Goal: Browse casually: Explore the website without a specific task or goal

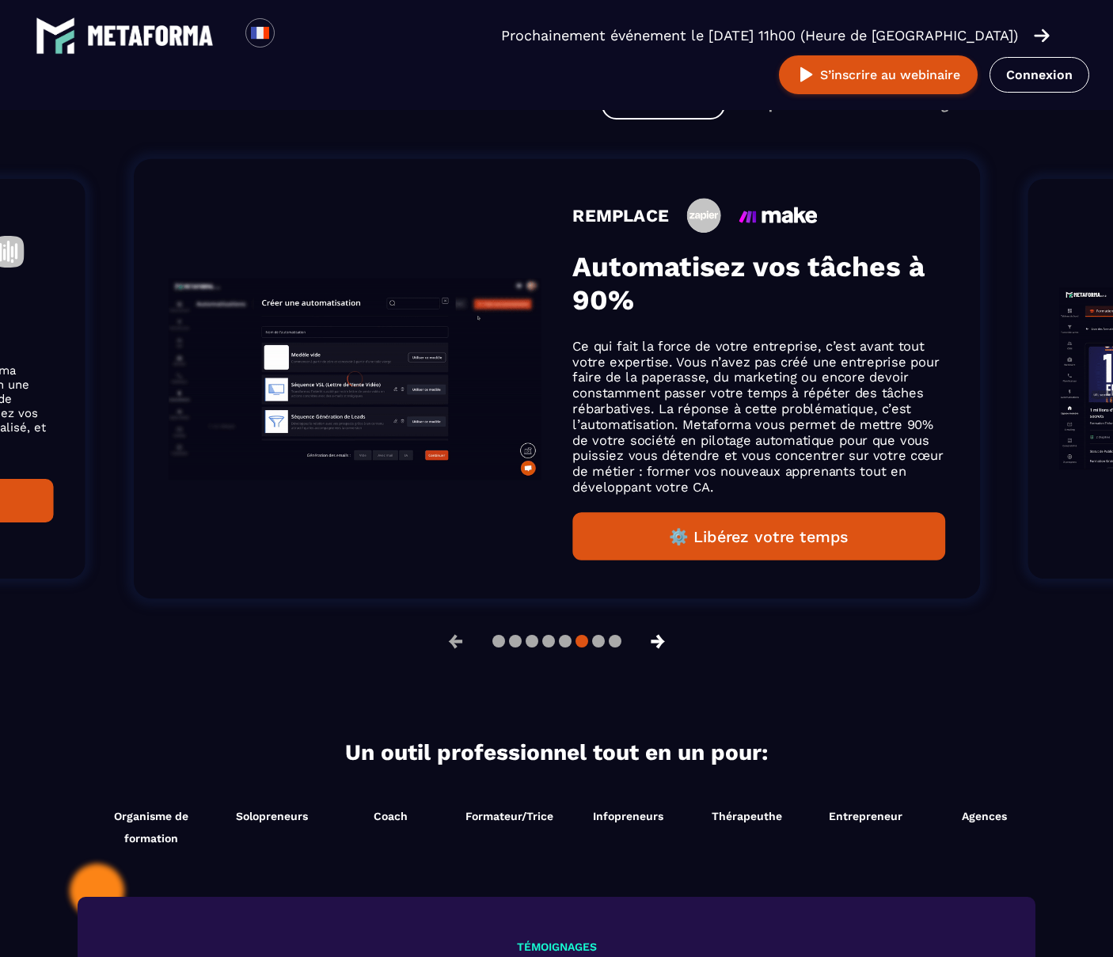
scroll to position [1033, 0]
click at [664, 638] on button "→" at bounding box center [658, 641] width 41 height 38
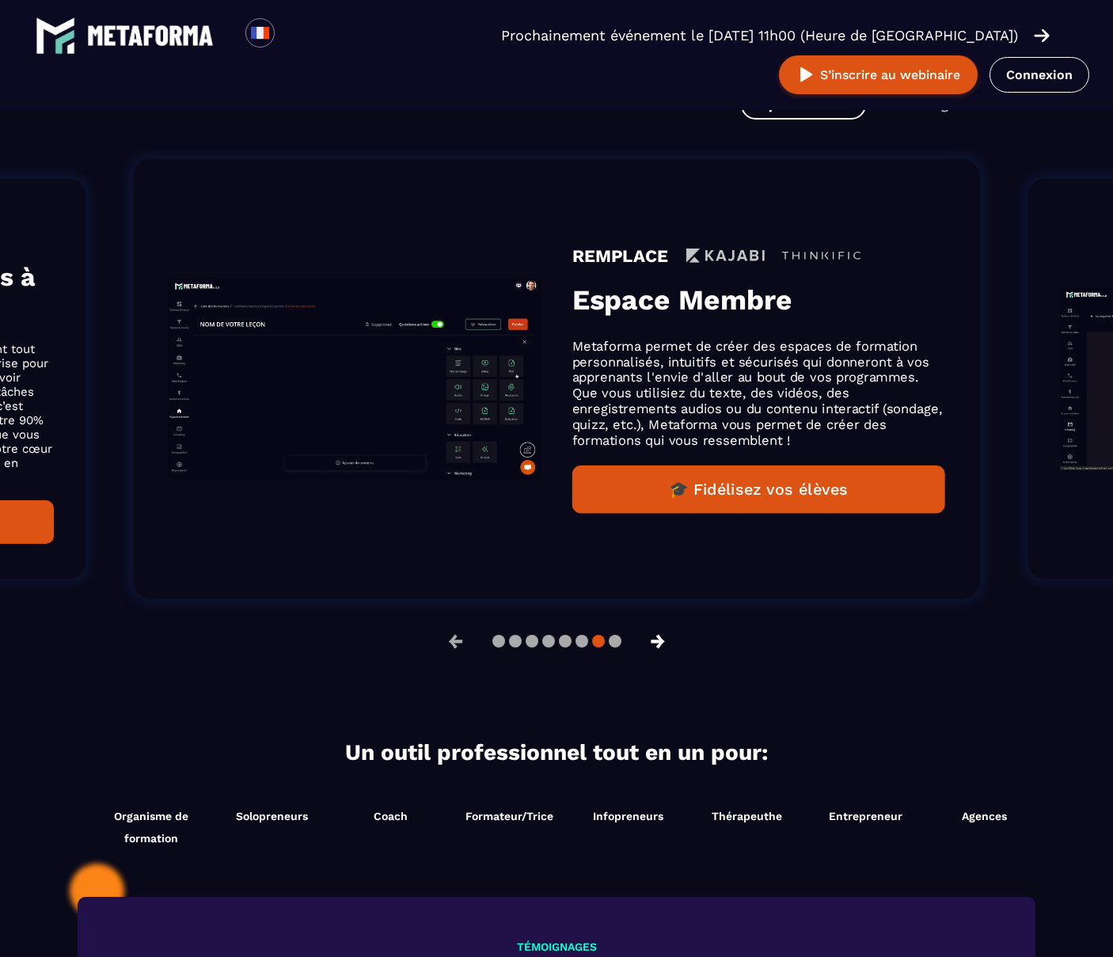
click at [664, 638] on button "→" at bounding box center [658, 641] width 41 height 38
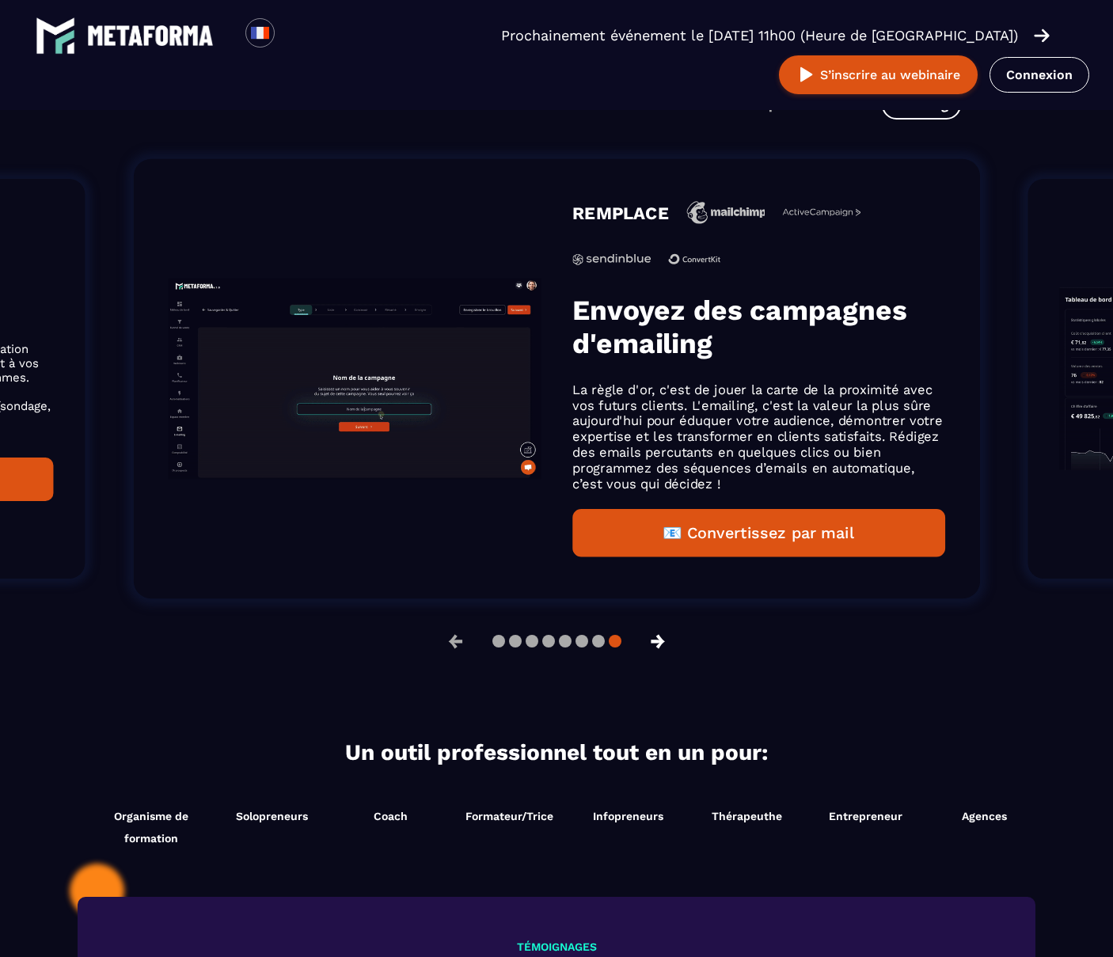
click at [664, 638] on button "→" at bounding box center [658, 641] width 41 height 38
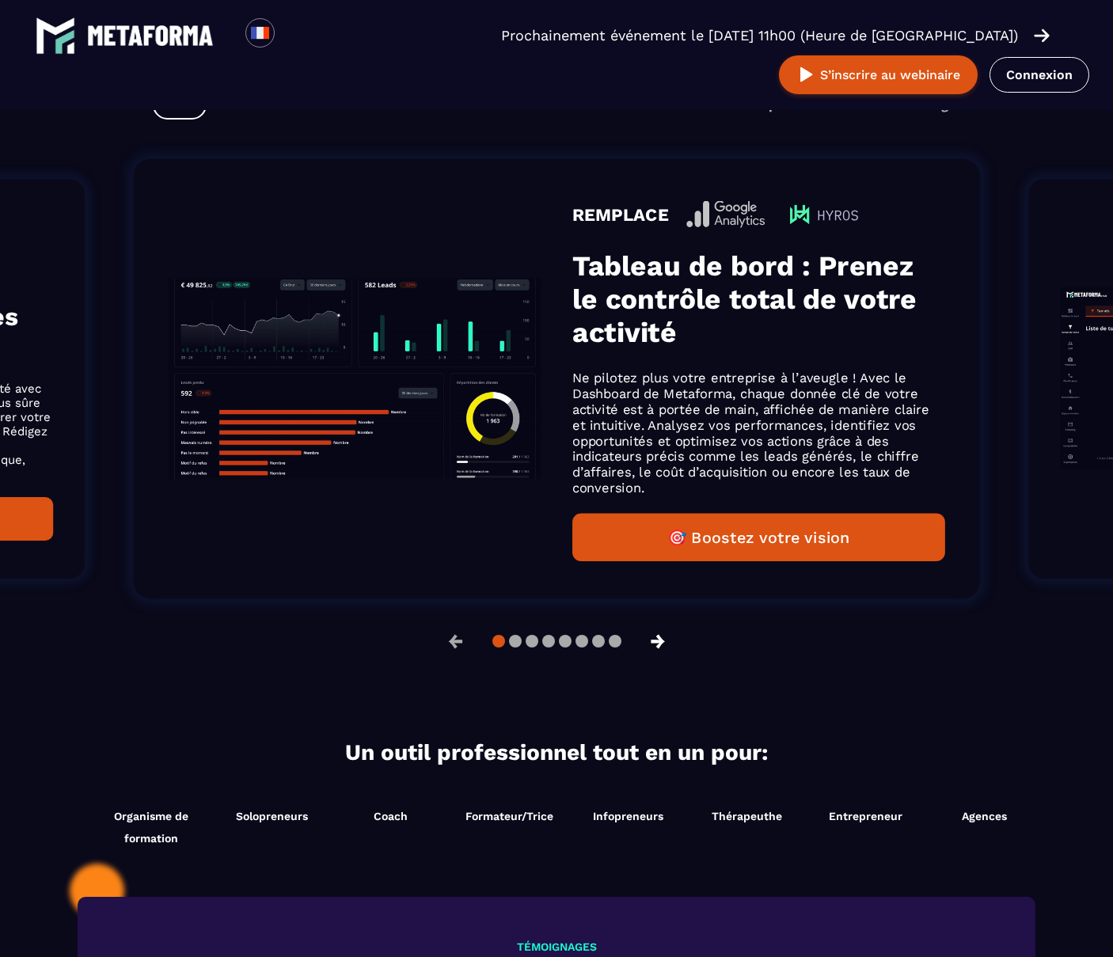
click at [664, 638] on button "→" at bounding box center [658, 641] width 41 height 38
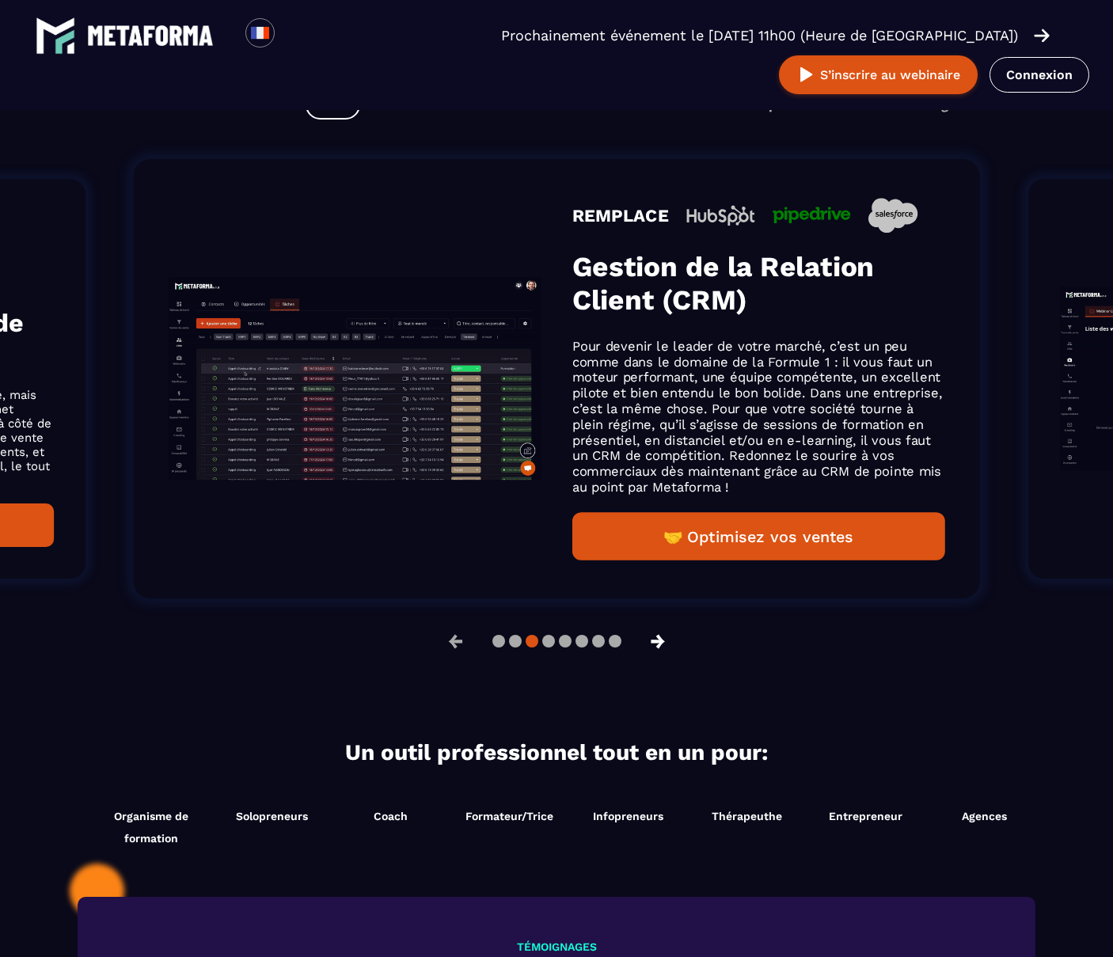
click at [664, 638] on button "→" at bounding box center [658, 641] width 41 height 38
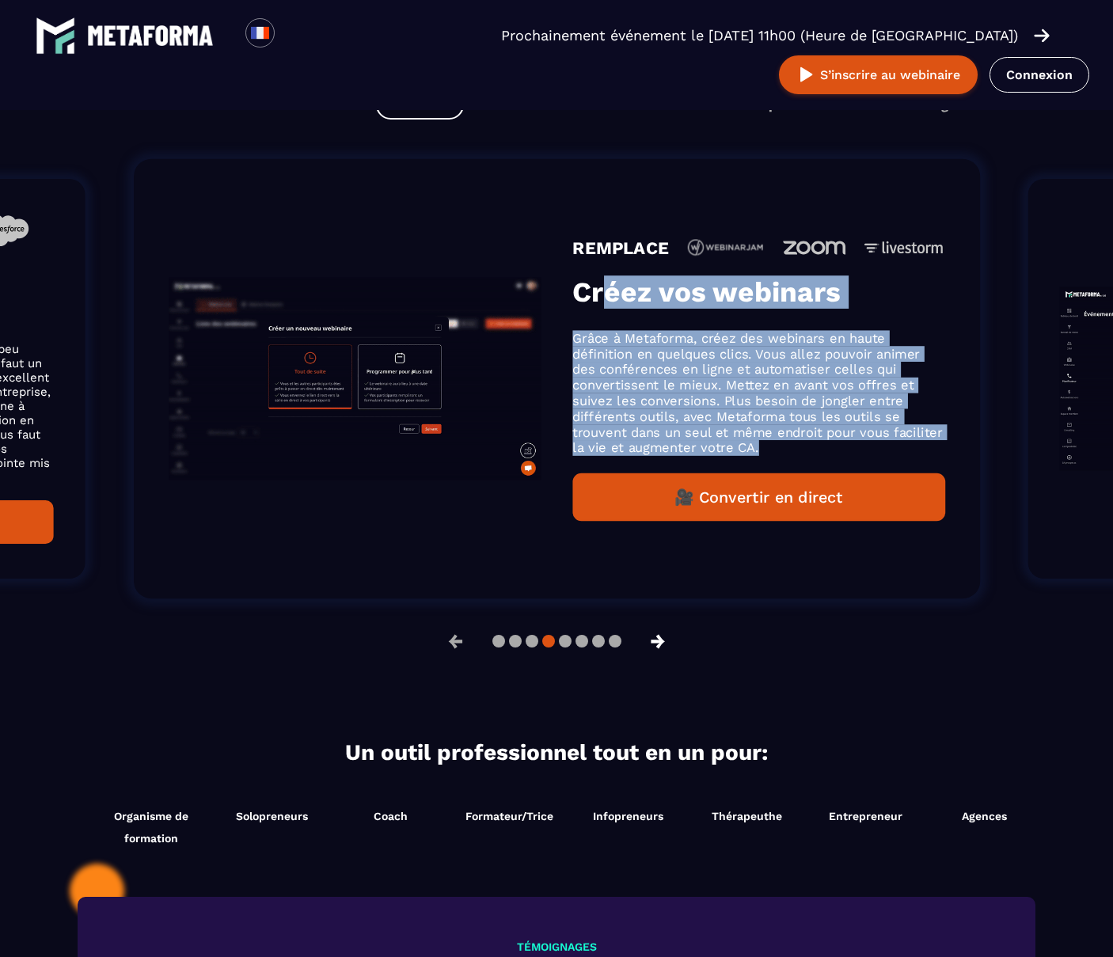
click at [664, 638] on button "→" at bounding box center [658, 641] width 41 height 38
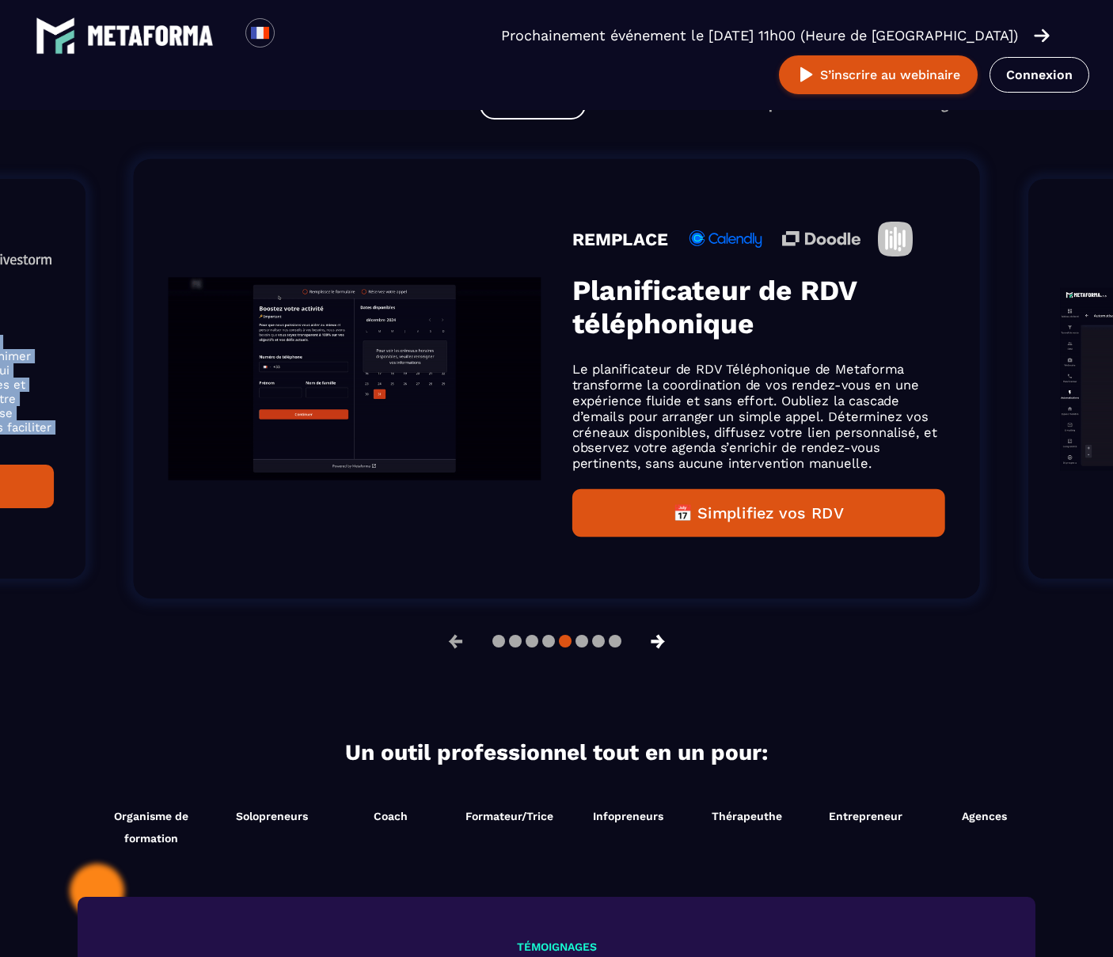
scroll to position [1058, 0]
click at [664, 638] on button "→" at bounding box center [658, 641] width 41 height 38
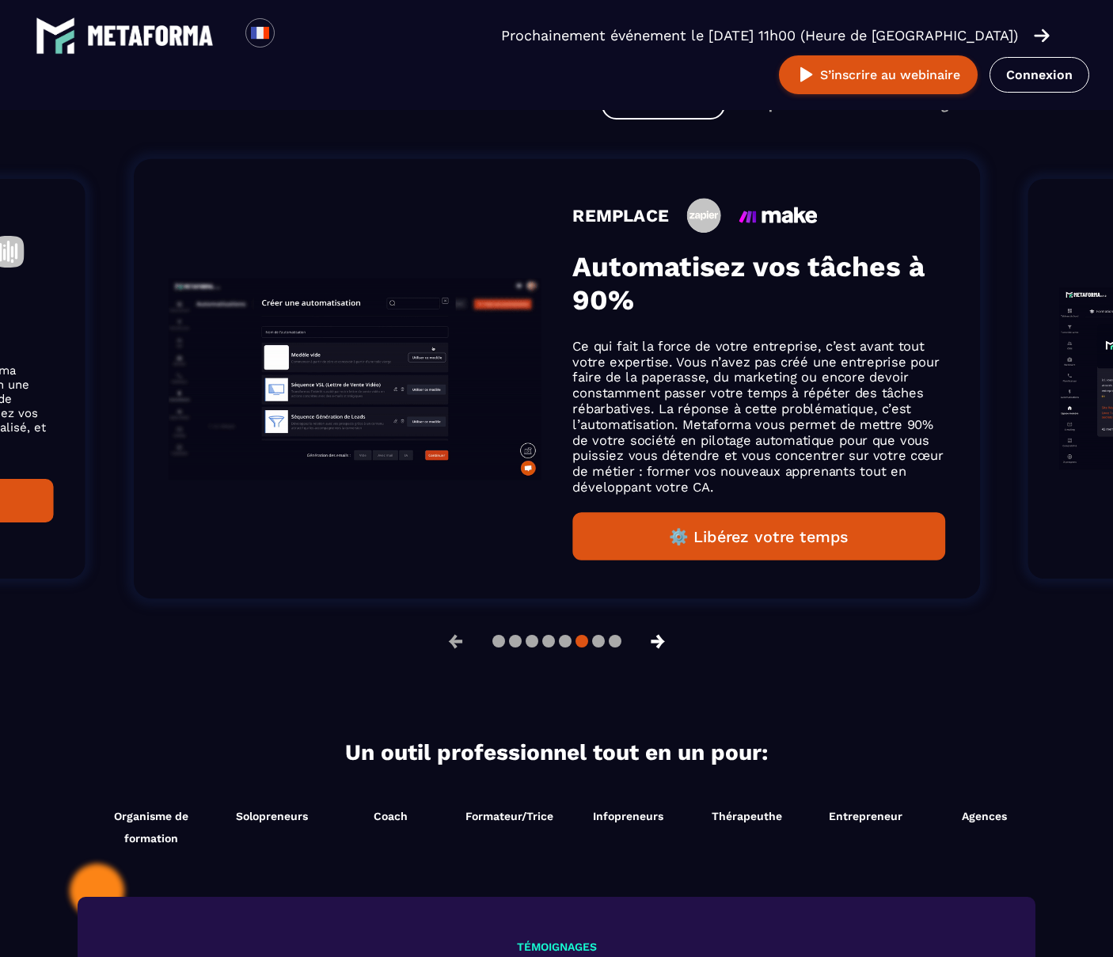
scroll to position [1033, 0]
click at [664, 638] on button "→" at bounding box center [658, 641] width 41 height 38
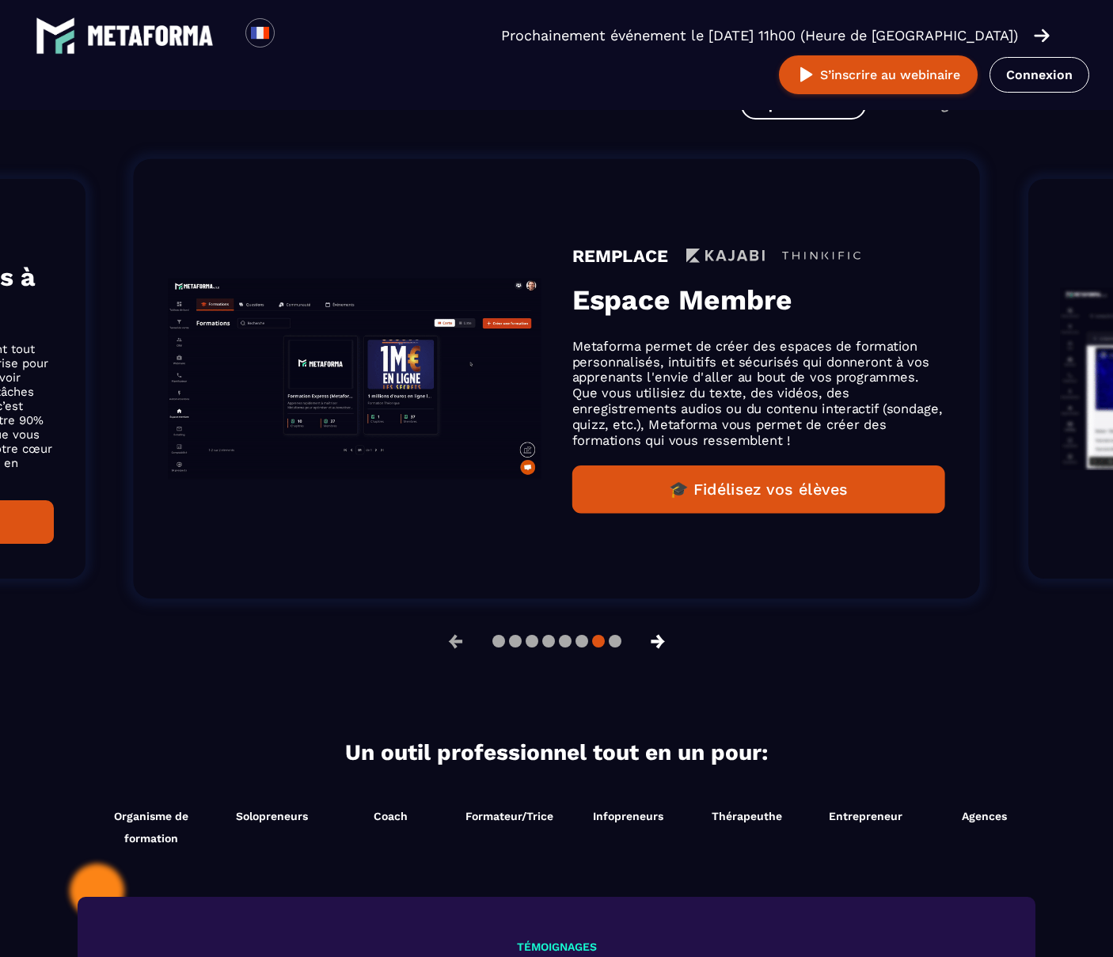
click at [664, 638] on button "→" at bounding box center [658, 641] width 41 height 38
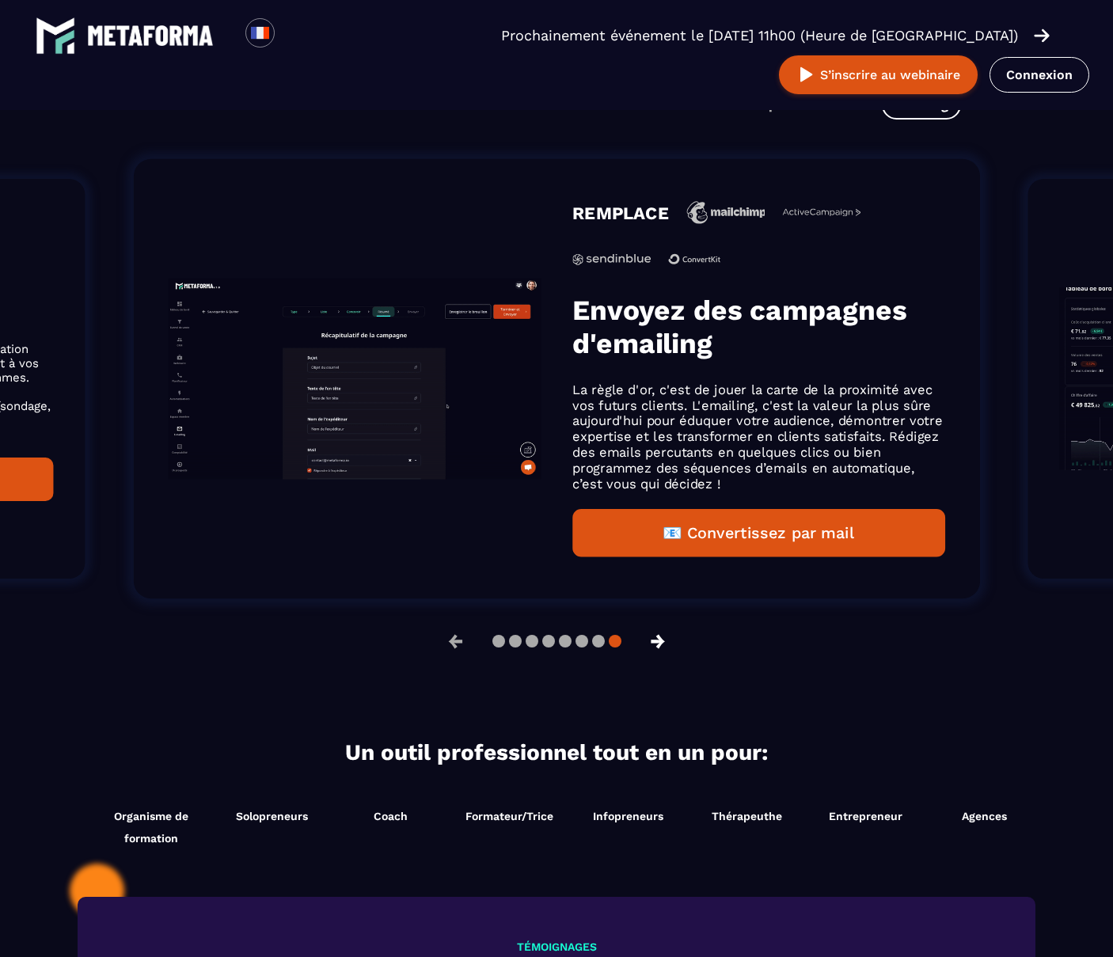
click at [664, 638] on button "→" at bounding box center [658, 641] width 41 height 38
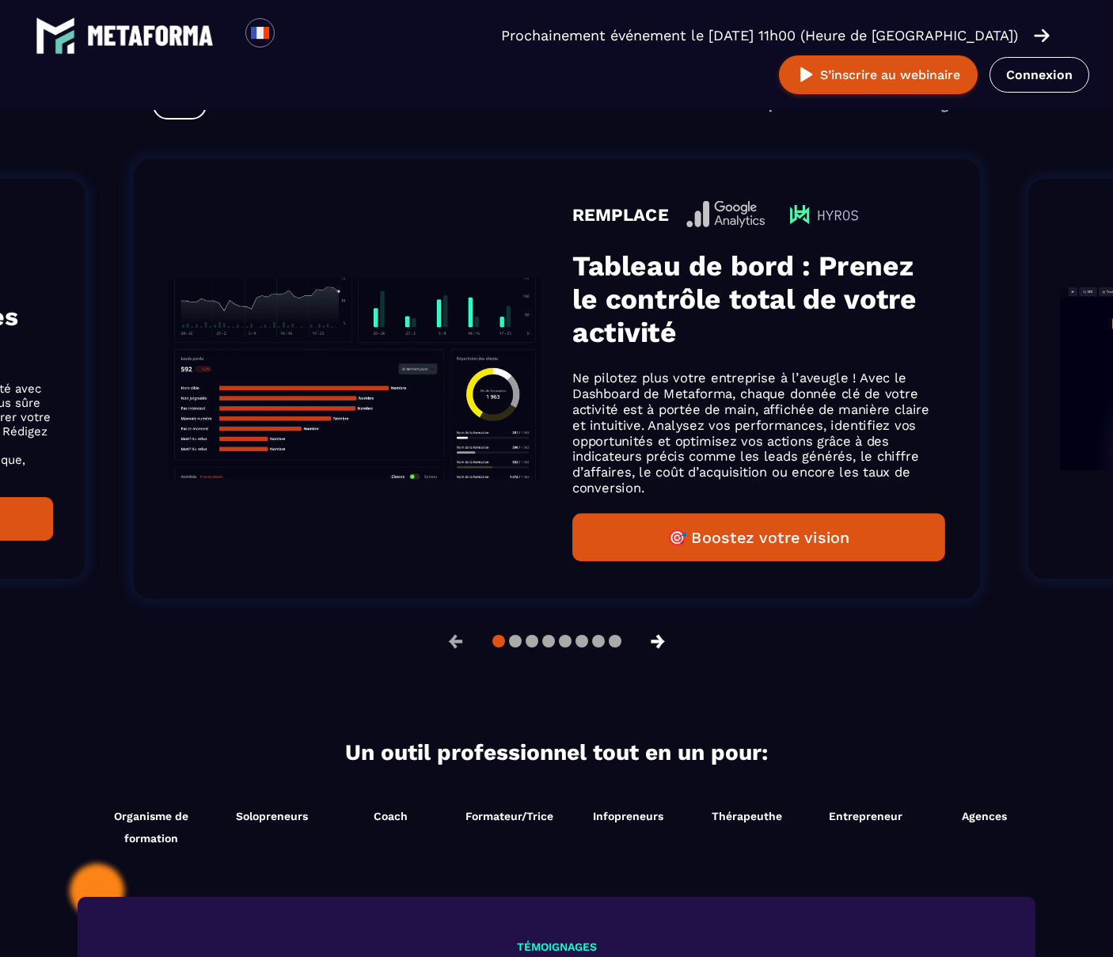
click at [664, 638] on button "→" at bounding box center [658, 641] width 41 height 38
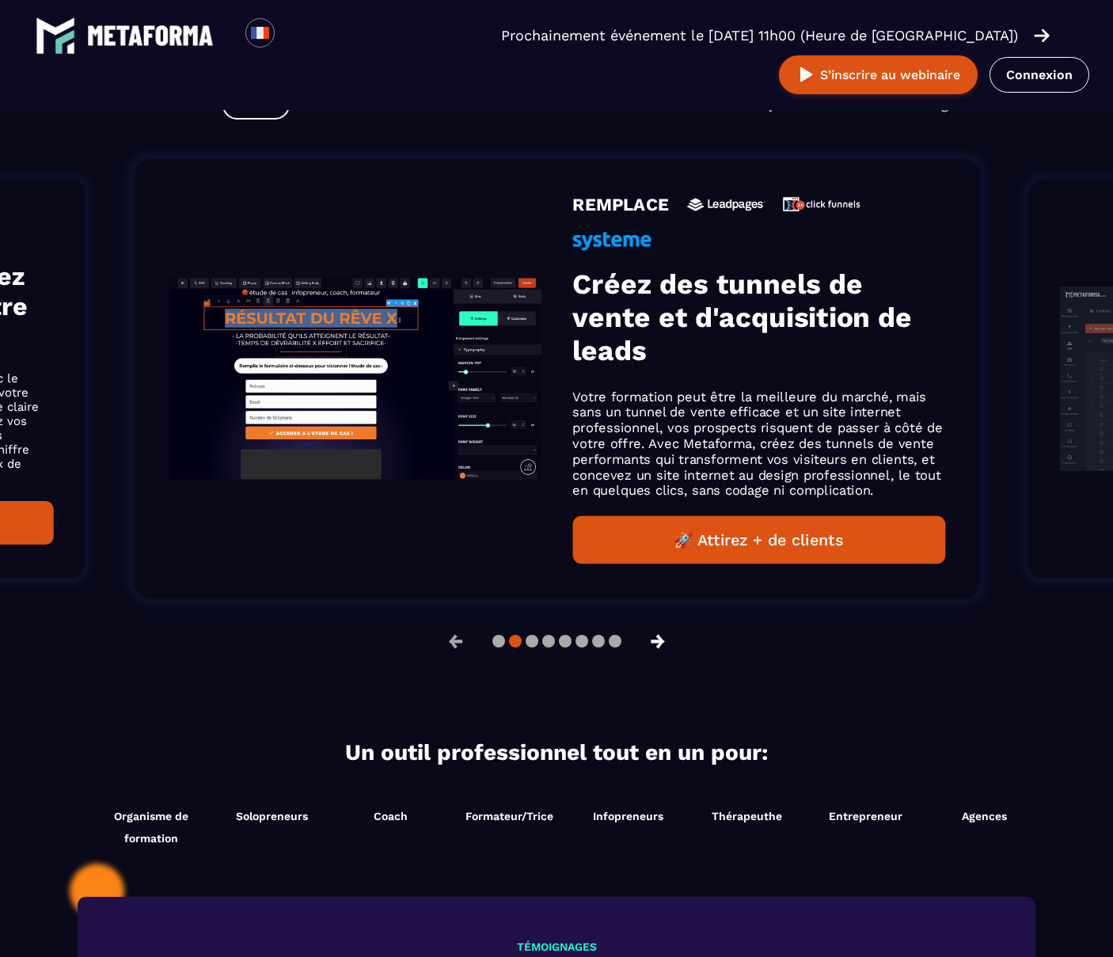
click at [664, 638] on button "→" at bounding box center [658, 641] width 41 height 38
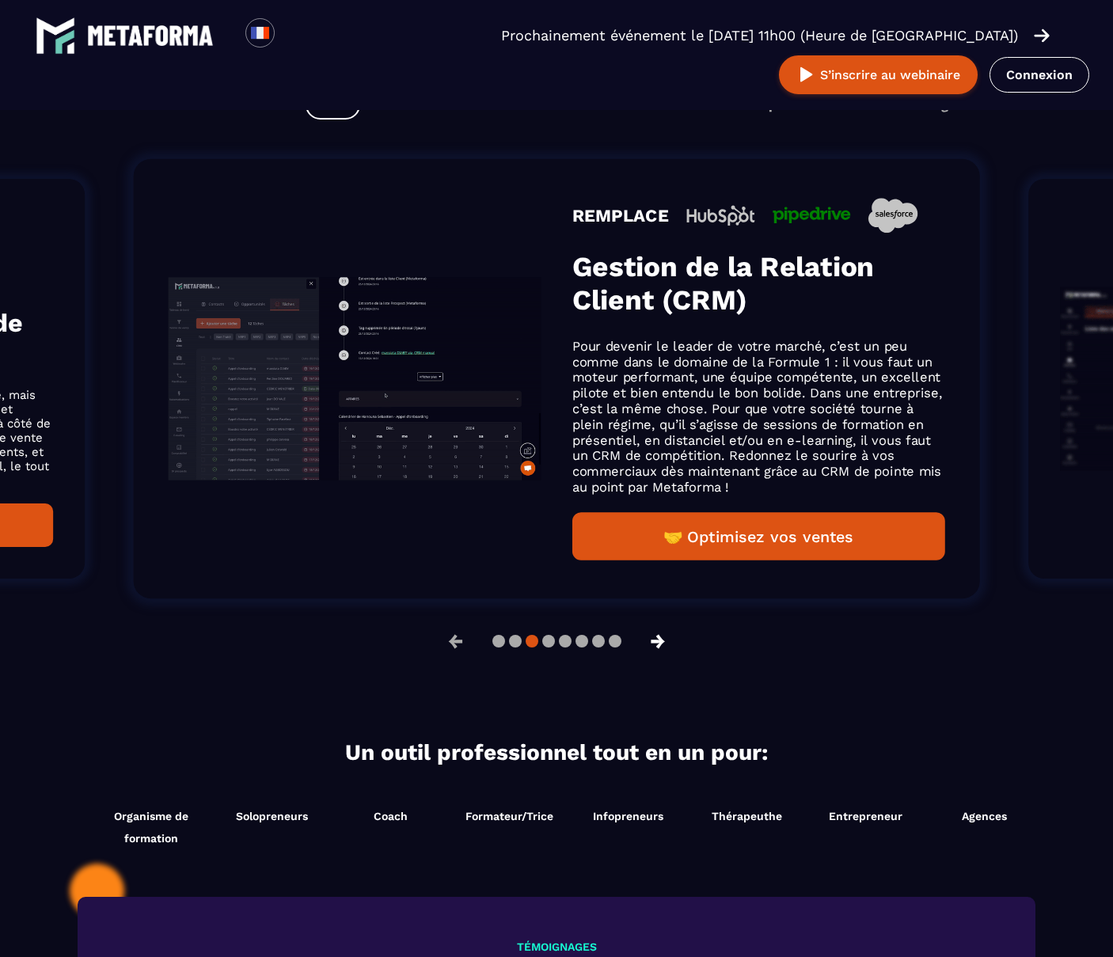
click at [664, 638] on button "→" at bounding box center [658, 641] width 41 height 38
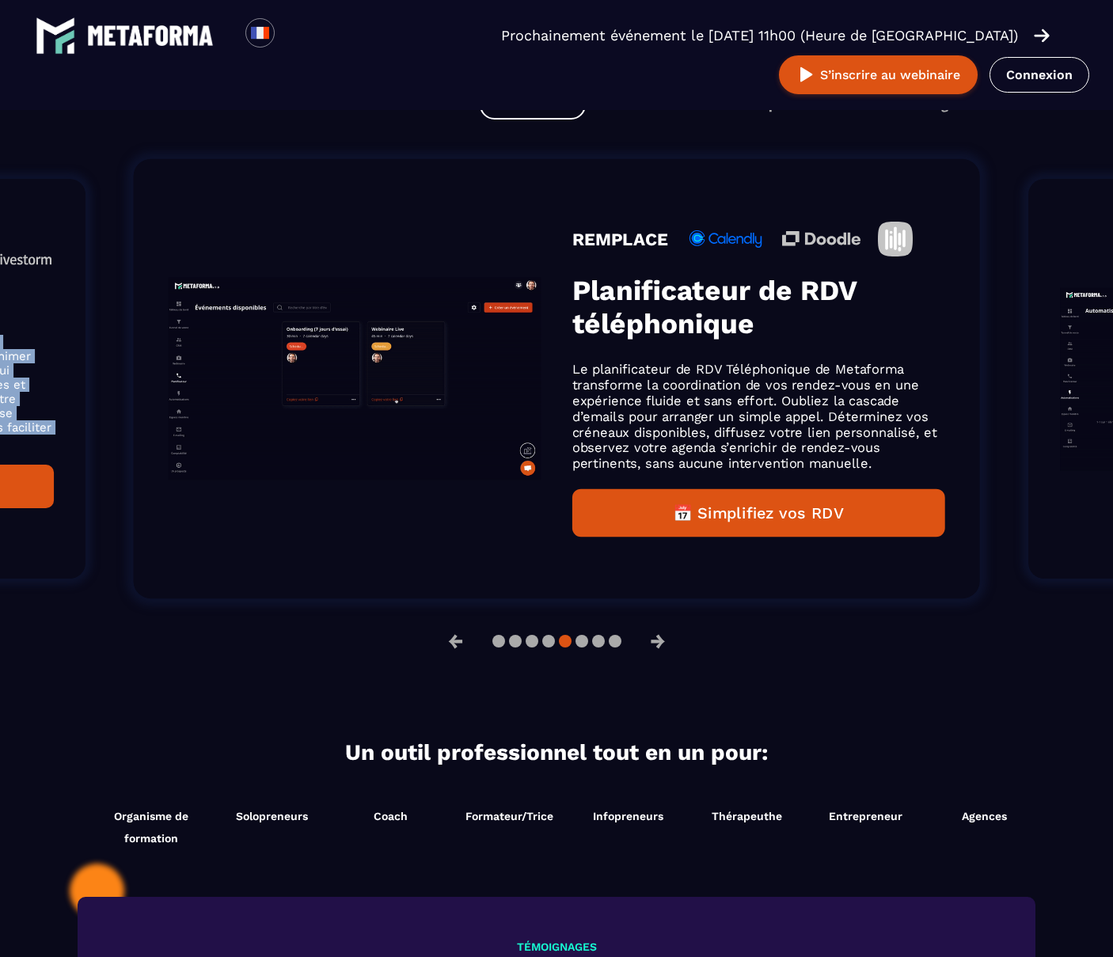
scroll to position [1058, 0]
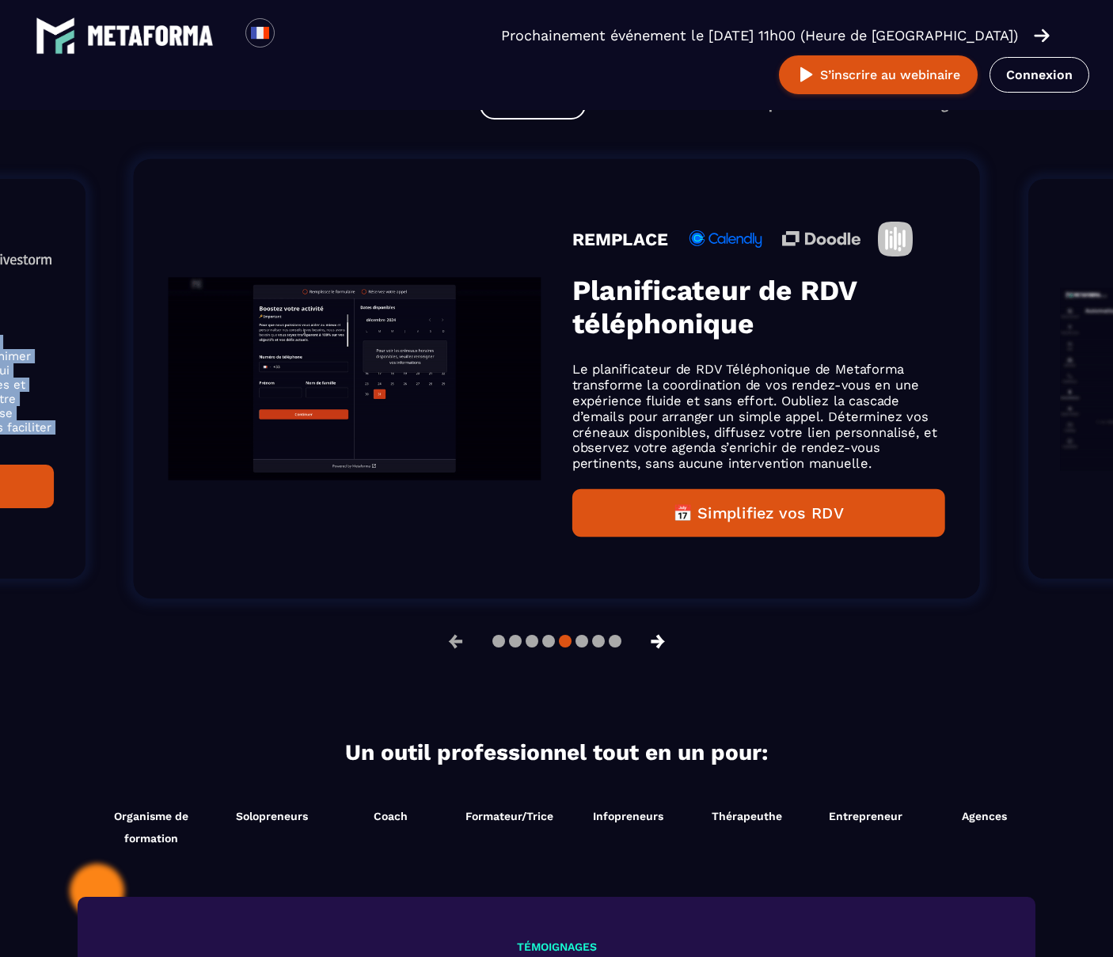
click at [659, 640] on button "→" at bounding box center [658, 641] width 41 height 38
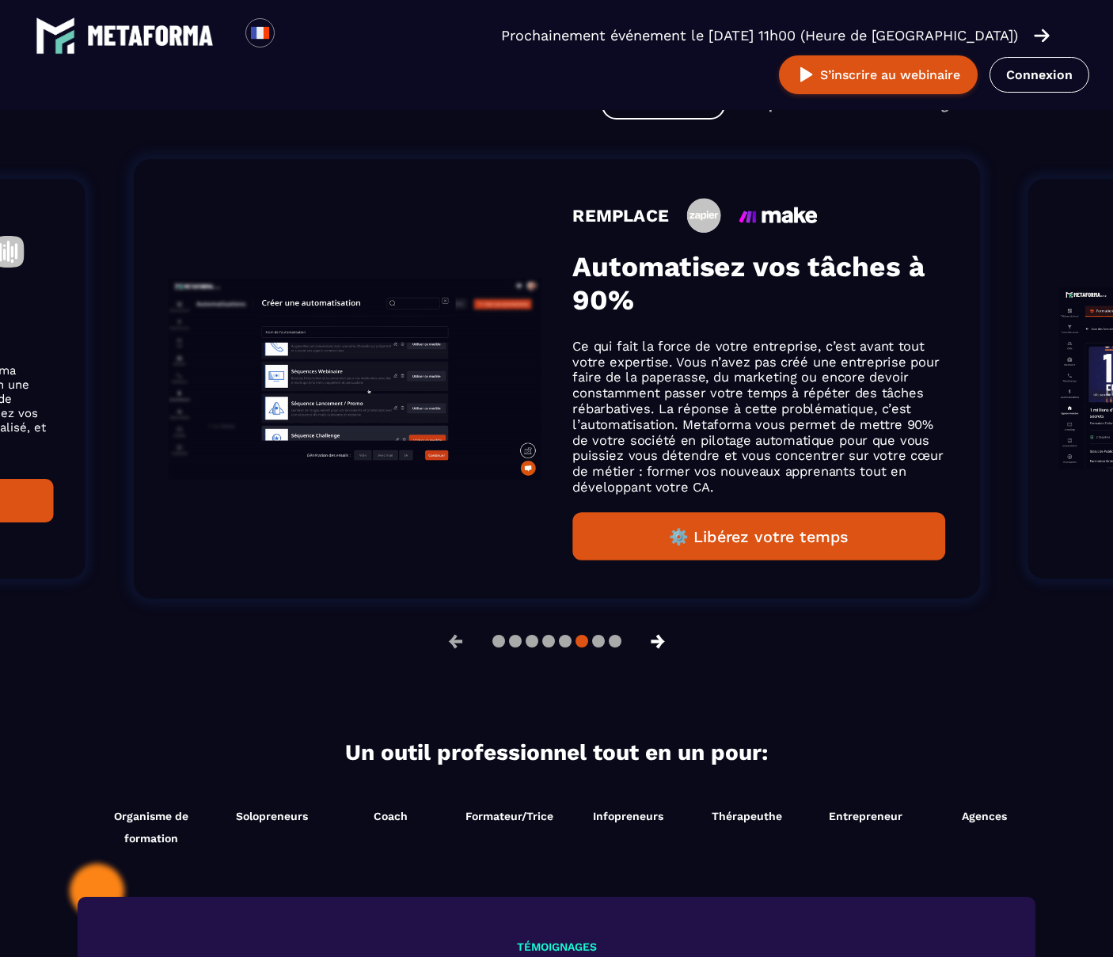
click at [659, 640] on button "→" at bounding box center [658, 641] width 41 height 38
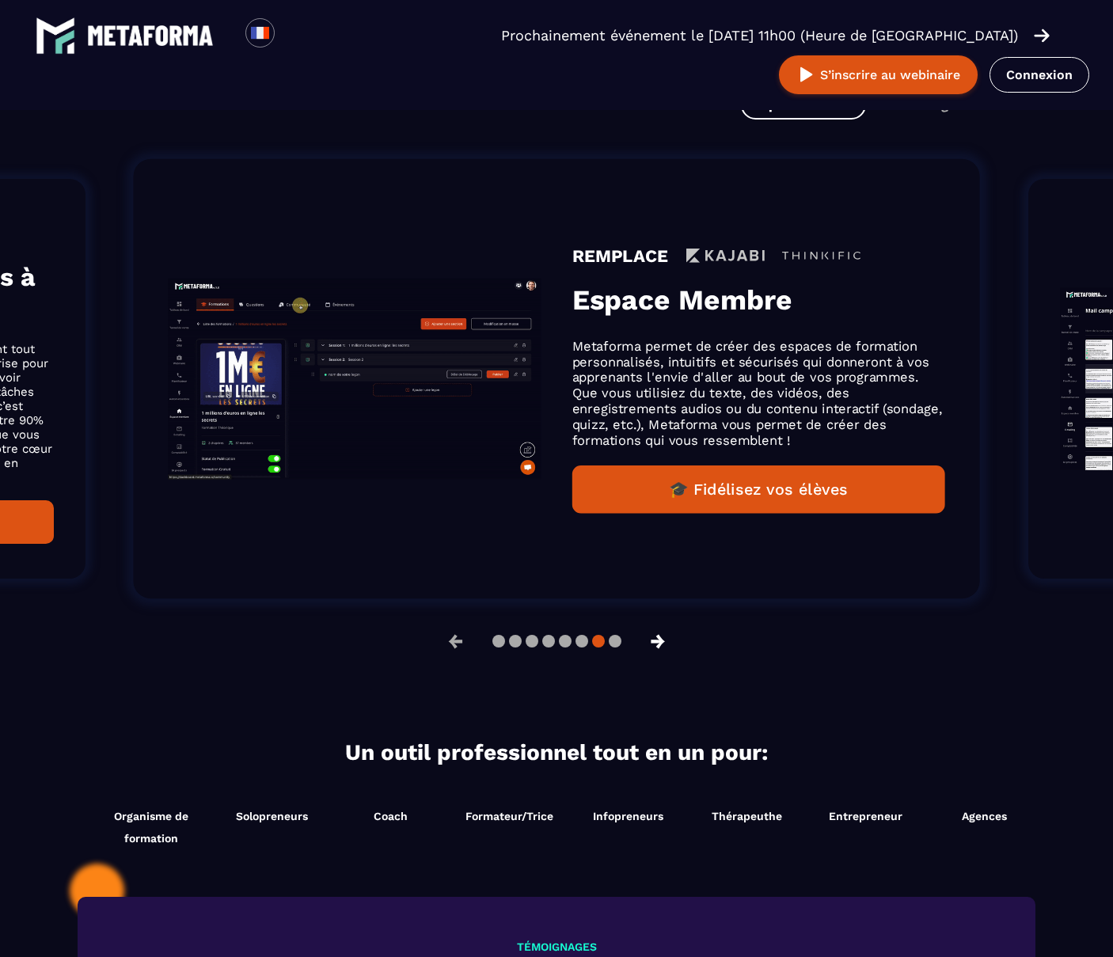
scroll to position [1033, 0]
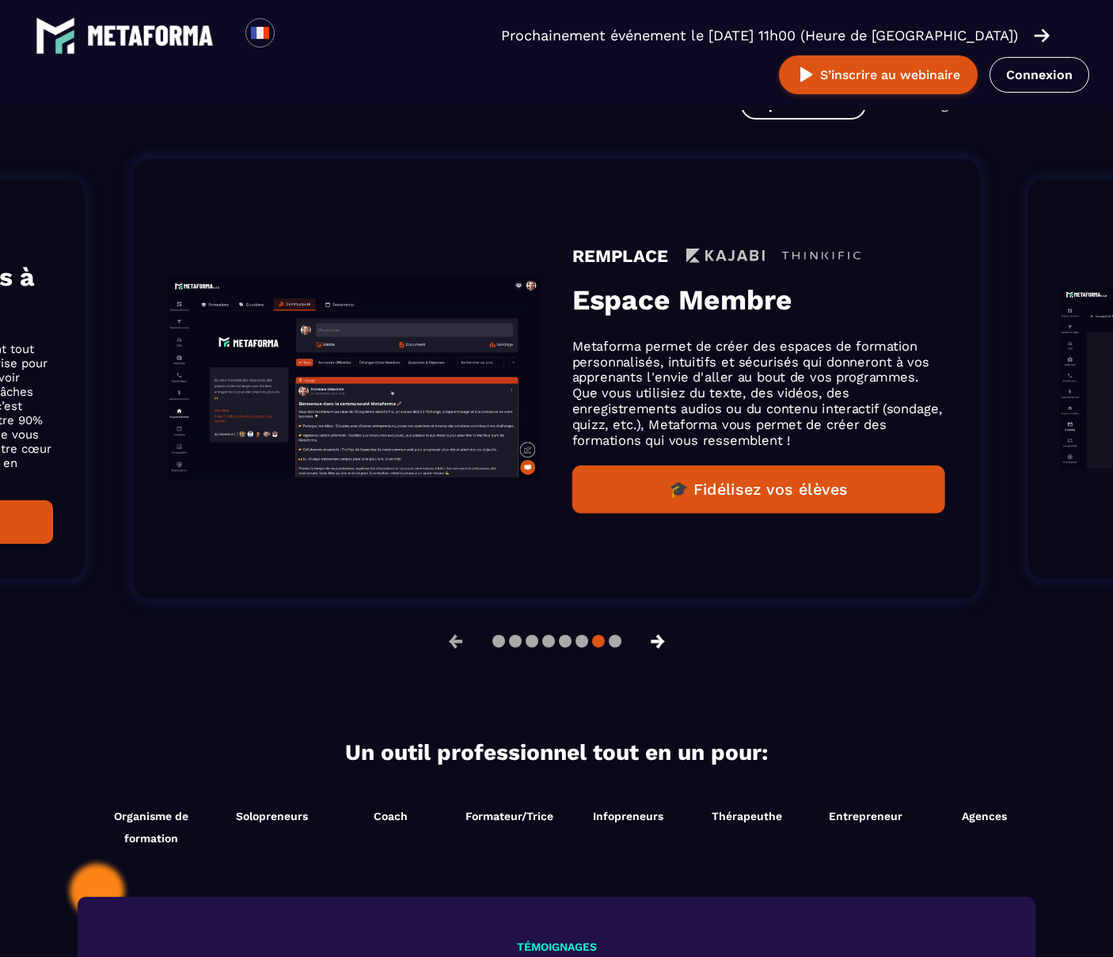
click at [659, 640] on button "→" at bounding box center [658, 641] width 41 height 38
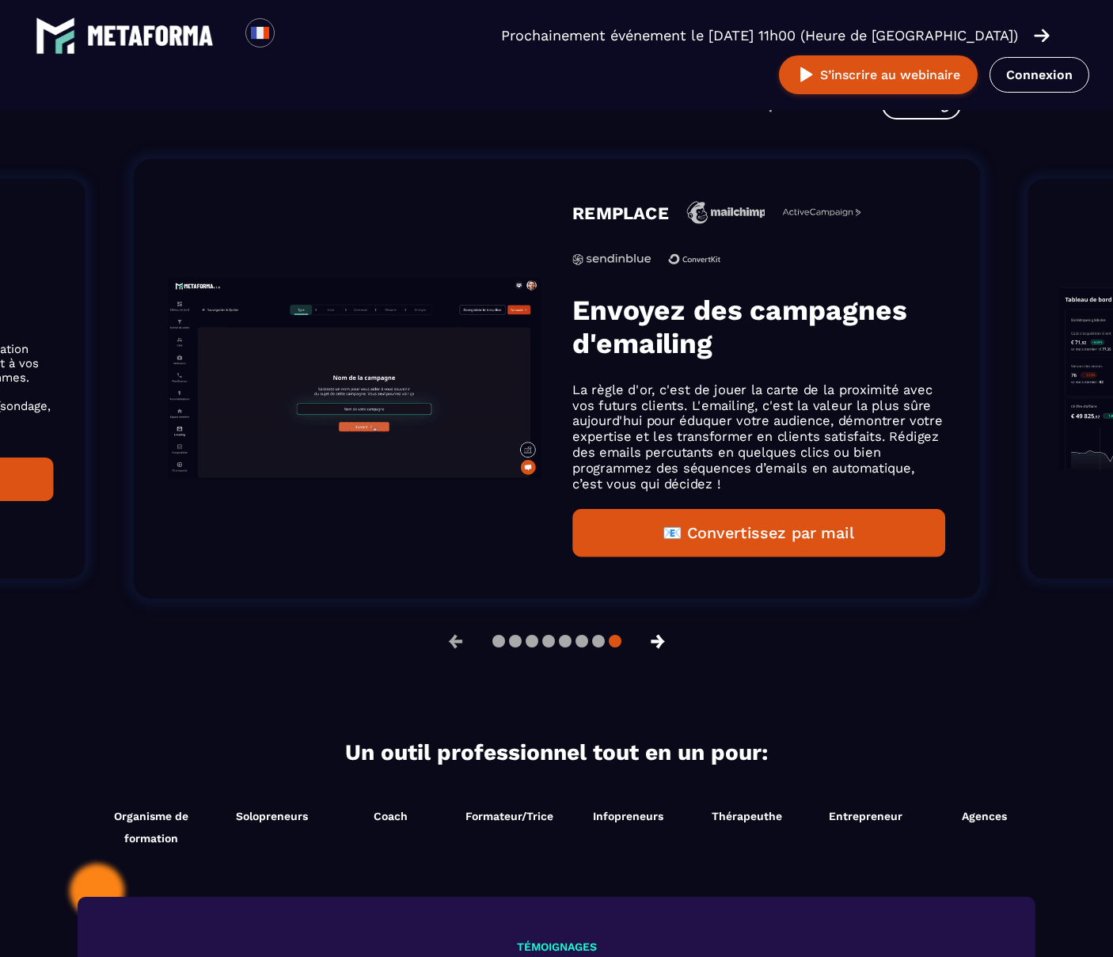
click at [659, 640] on button "→" at bounding box center [658, 641] width 41 height 38
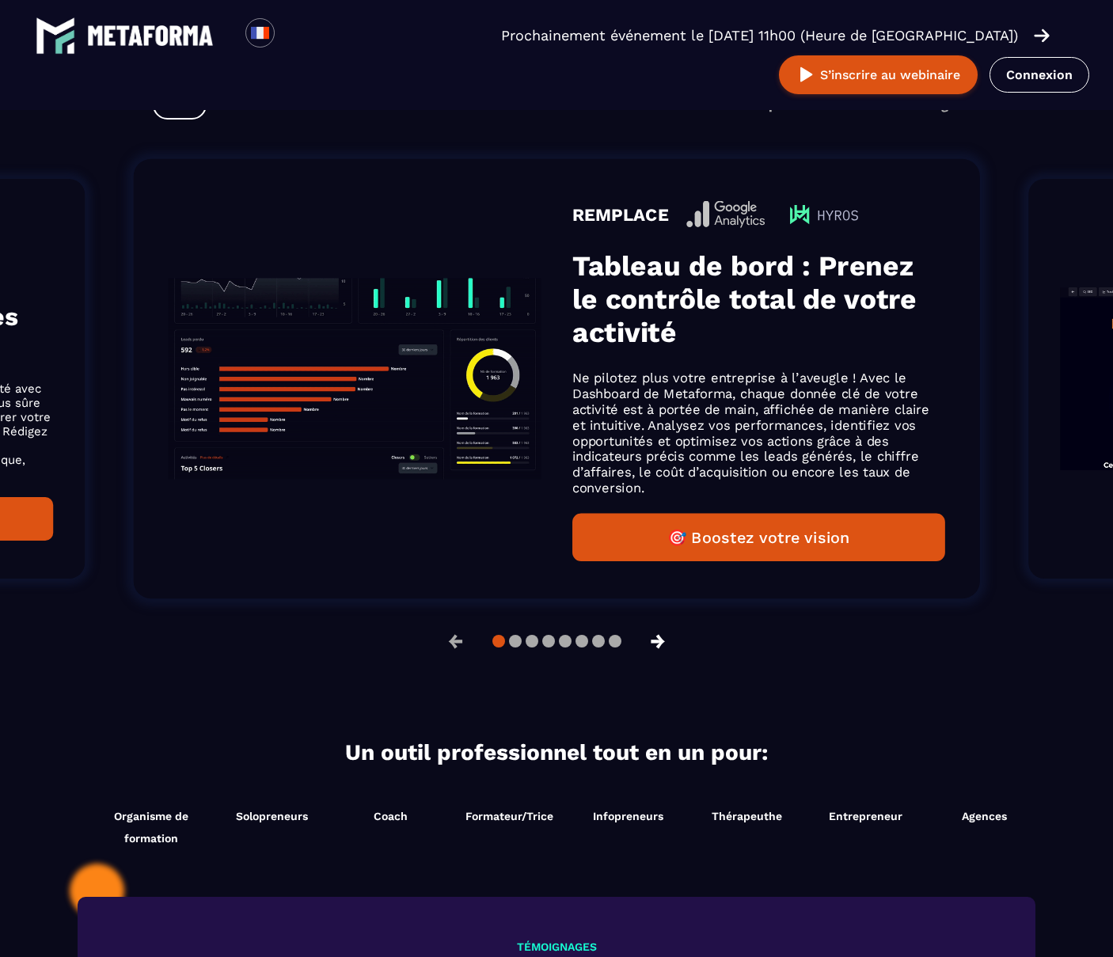
click at [659, 640] on button "→" at bounding box center [658, 641] width 41 height 38
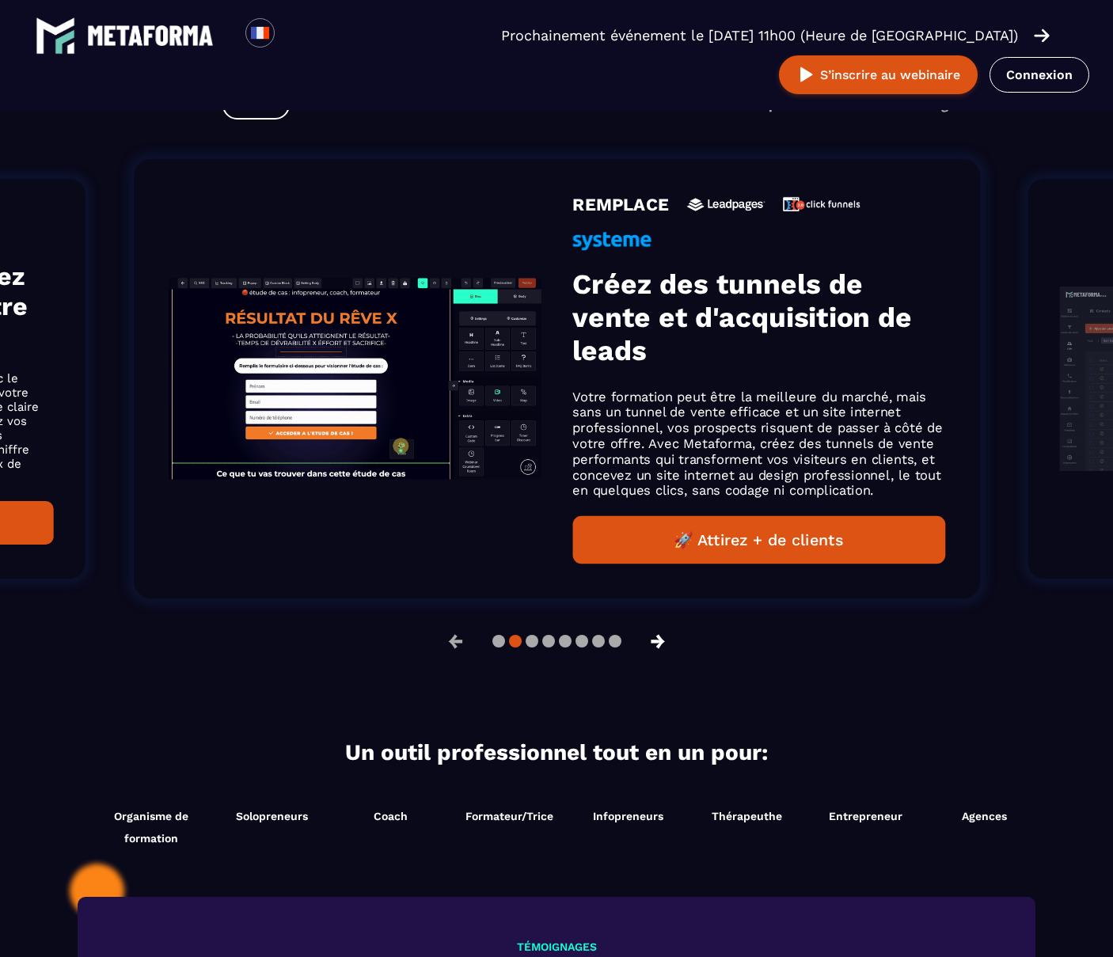
click at [659, 640] on button "→" at bounding box center [658, 641] width 41 height 38
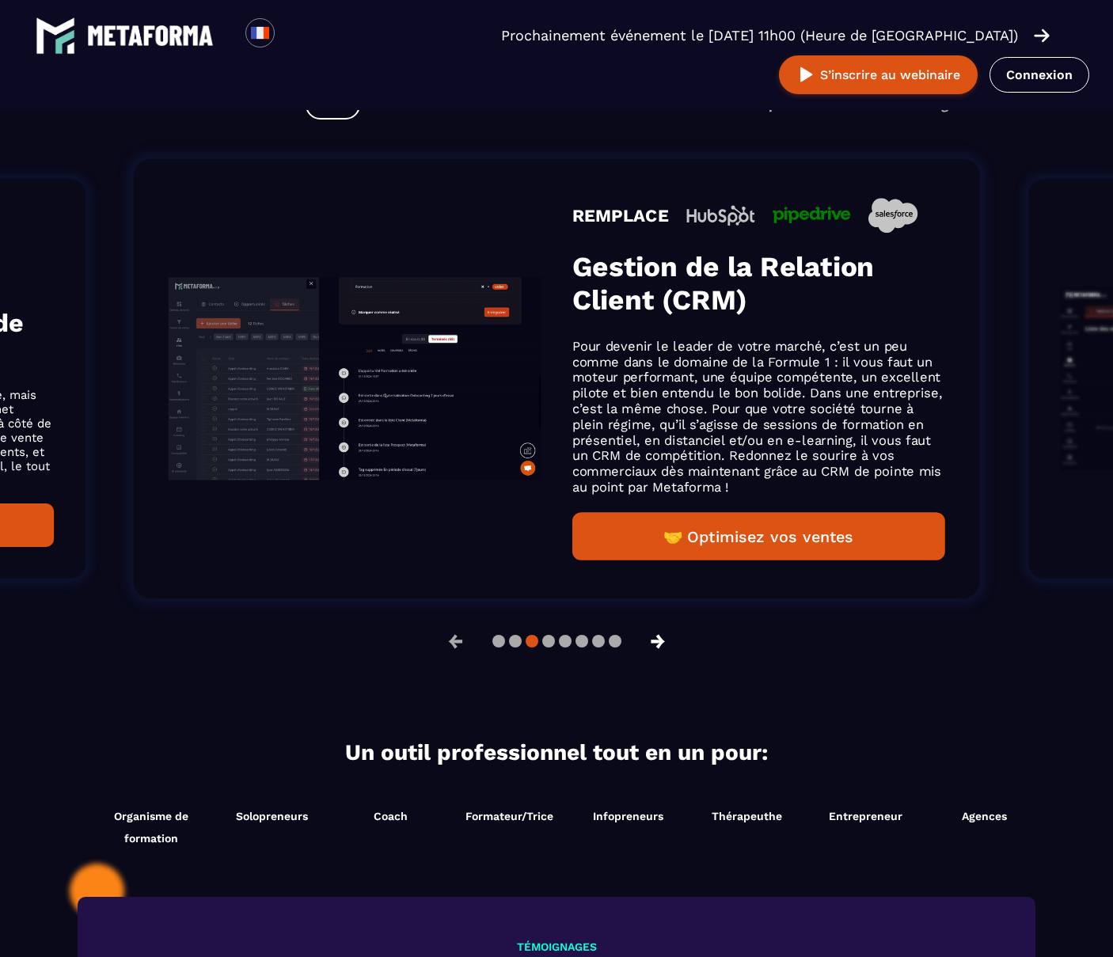
click at [659, 640] on button "→" at bounding box center [658, 641] width 41 height 38
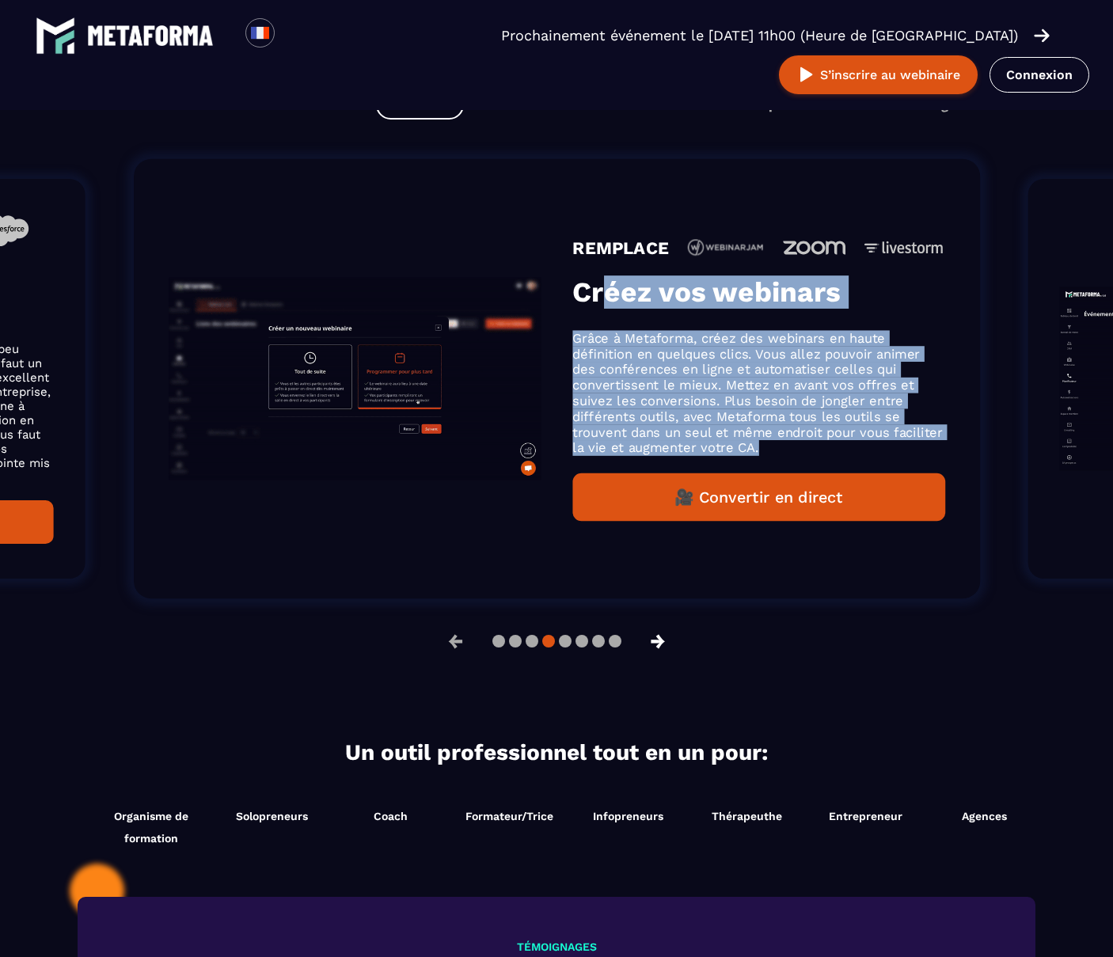
click at [659, 640] on button "→" at bounding box center [658, 641] width 41 height 38
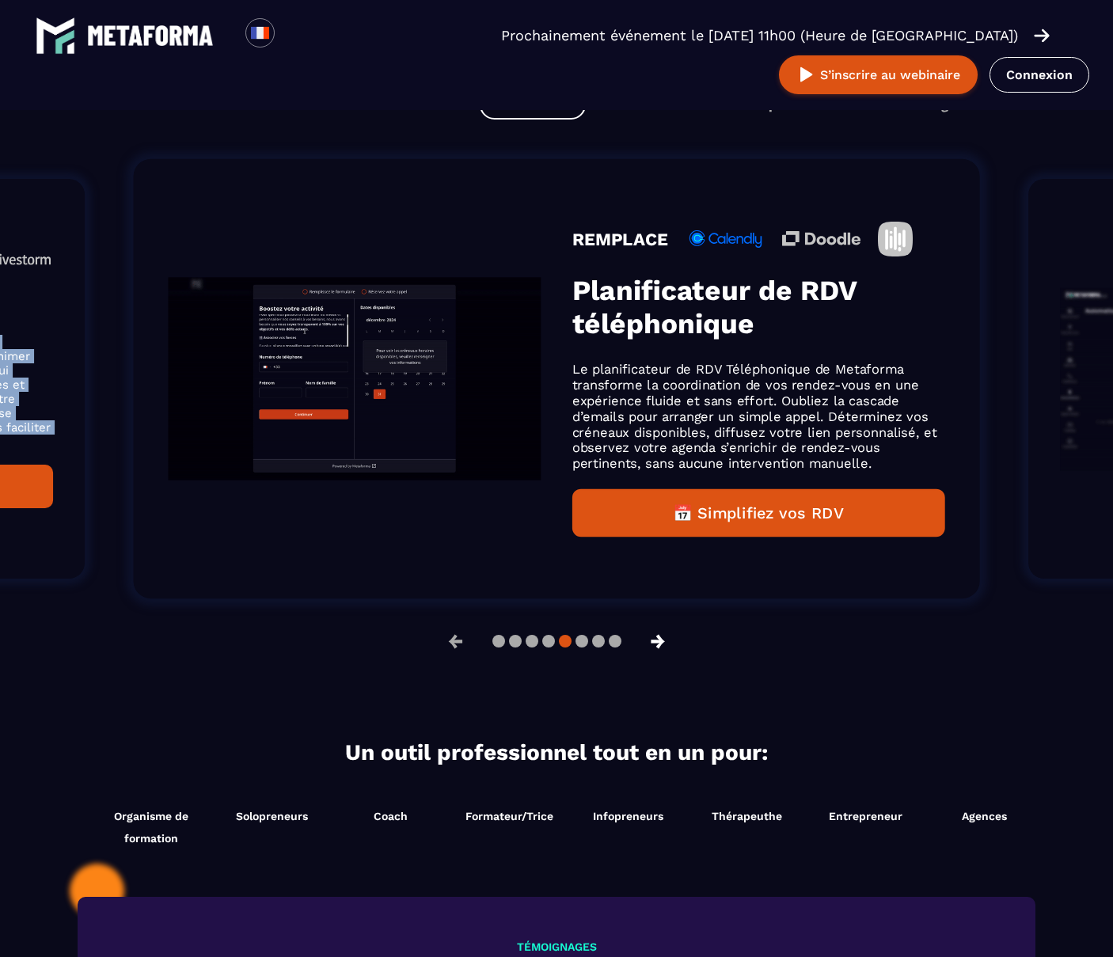
click at [659, 640] on button "→" at bounding box center [658, 641] width 41 height 38
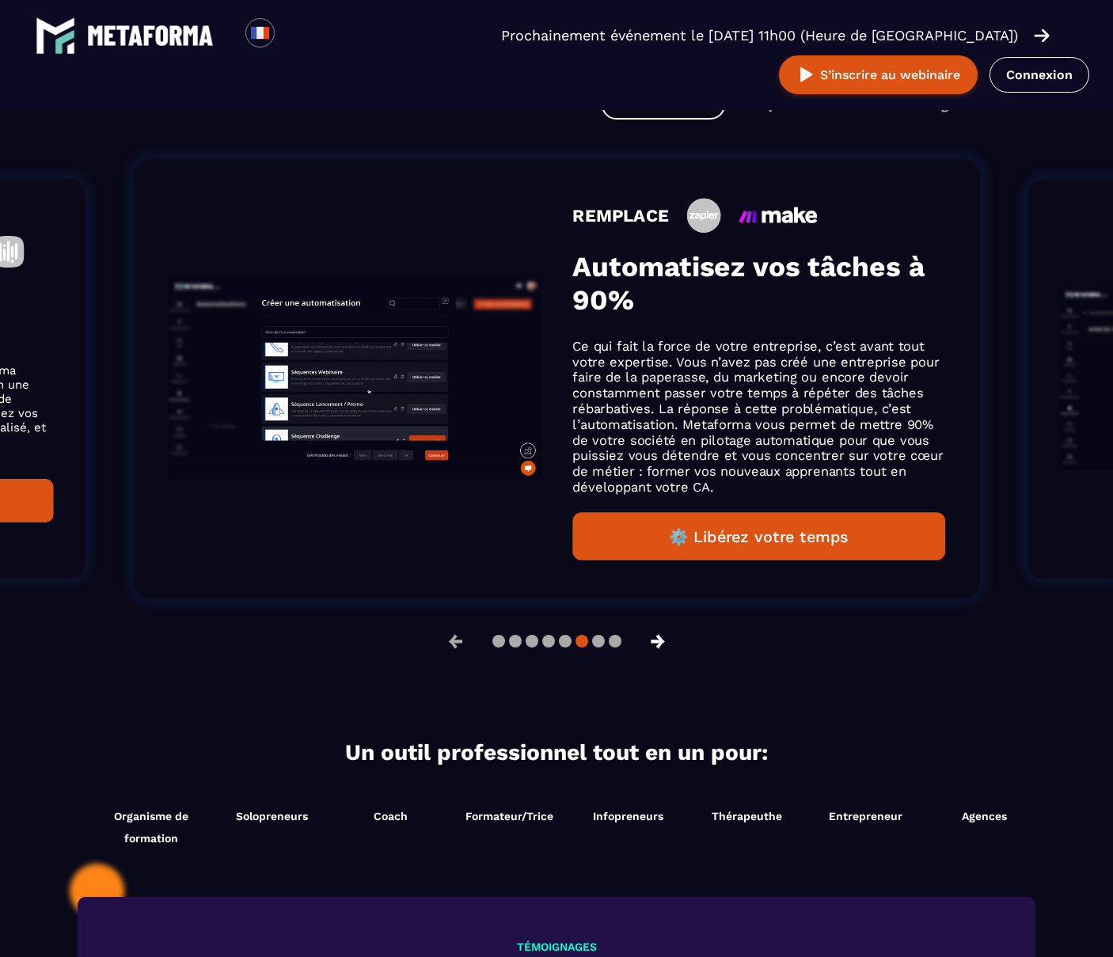
scroll to position [1058, 0]
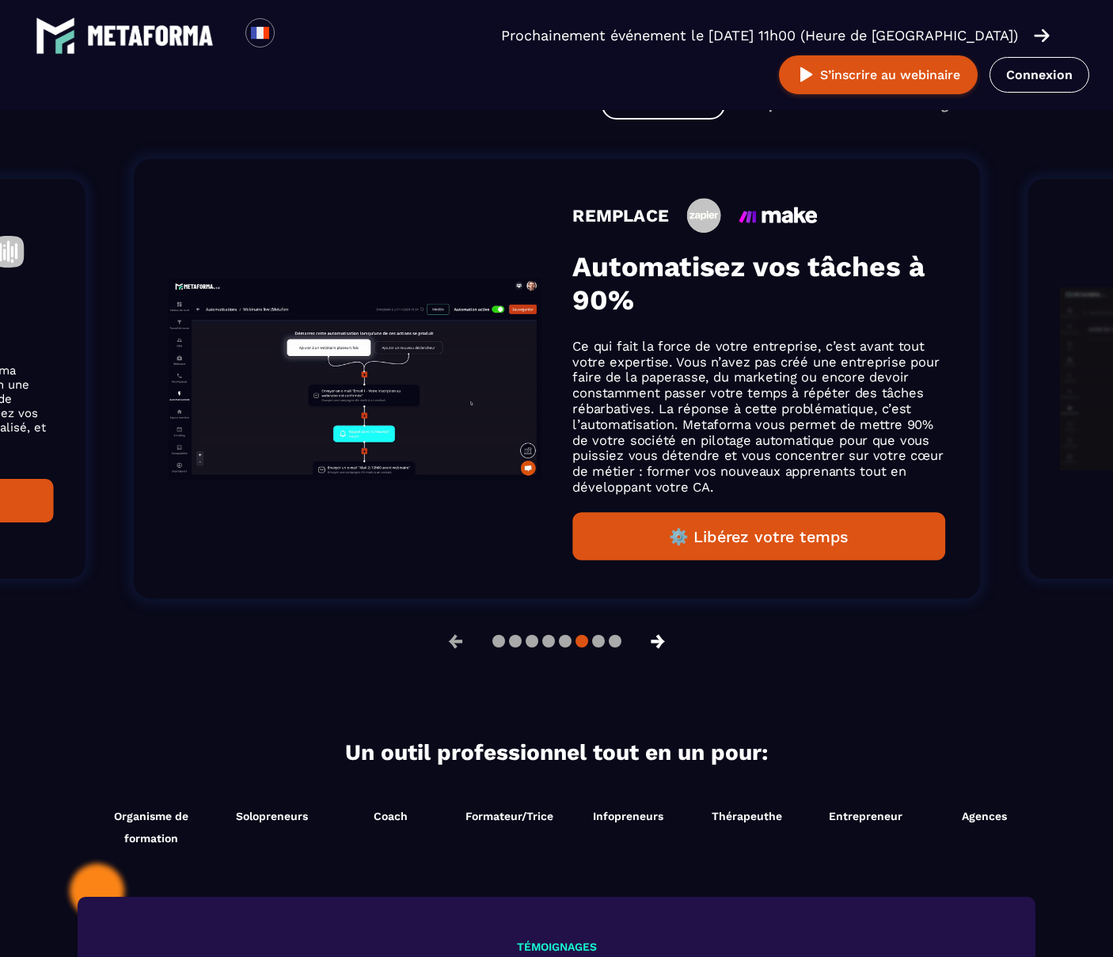
click at [659, 640] on button "→" at bounding box center [658, 641] width 41 height 38
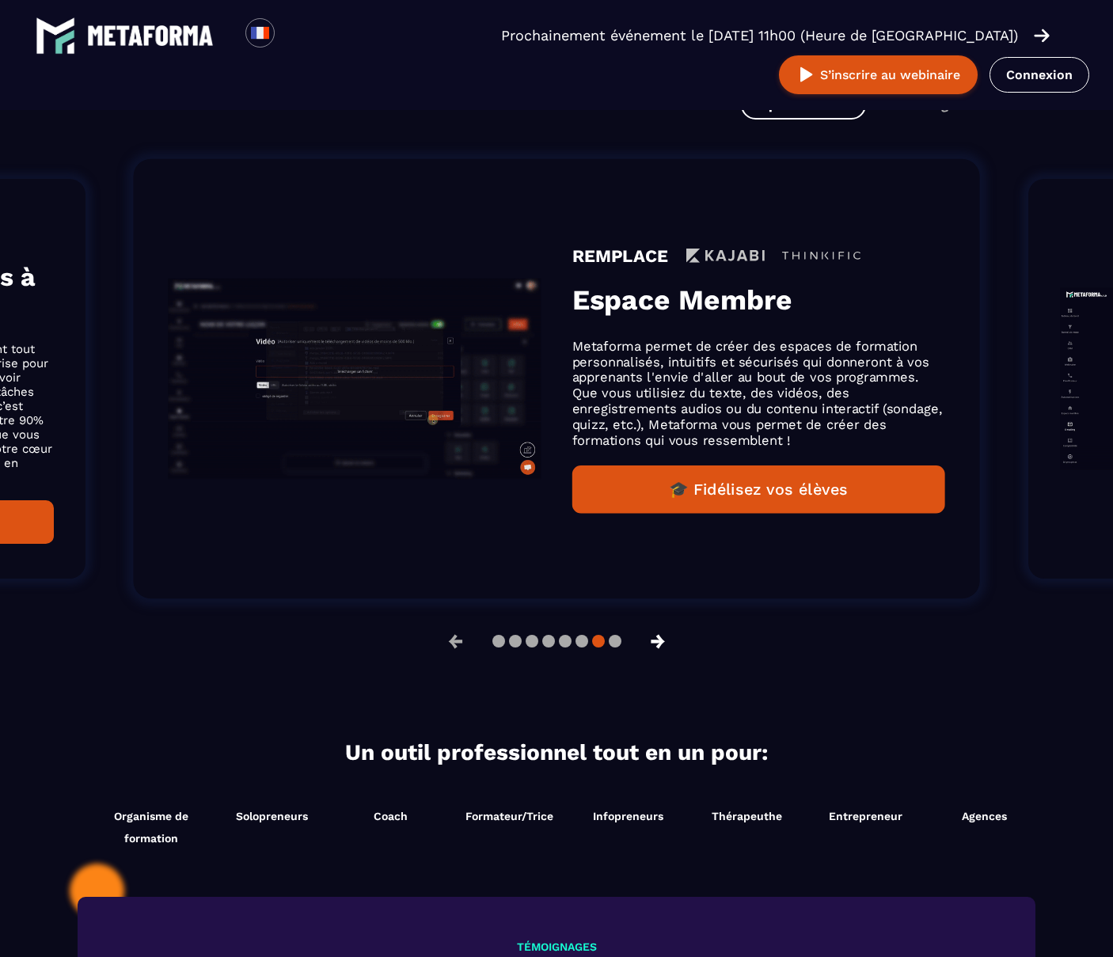
scroll to position [1033, 0]
click at [659, 640] on button "→" at bounding box center [658, 641] width 41 height 38
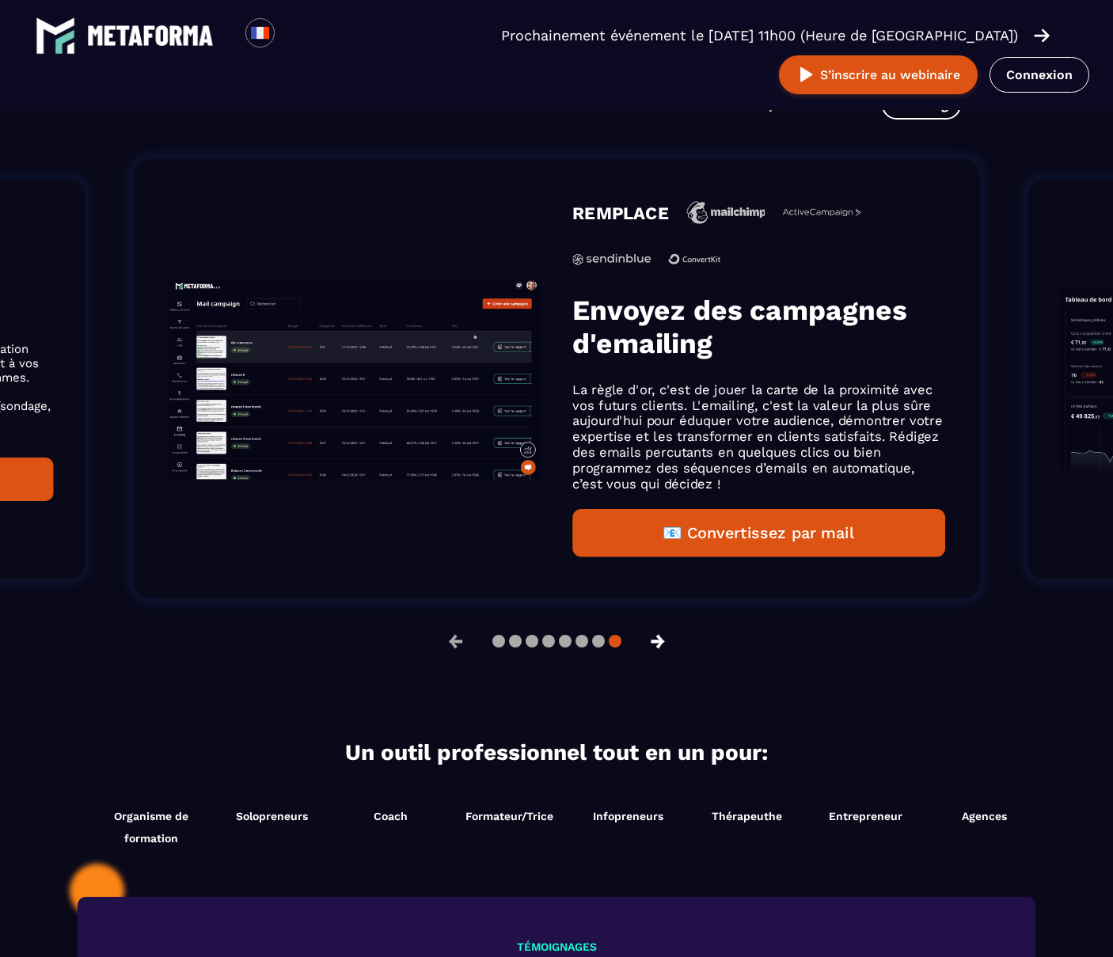
click at [659, 640] on button "→" at bounding box center [658, 641] width 41 height 38
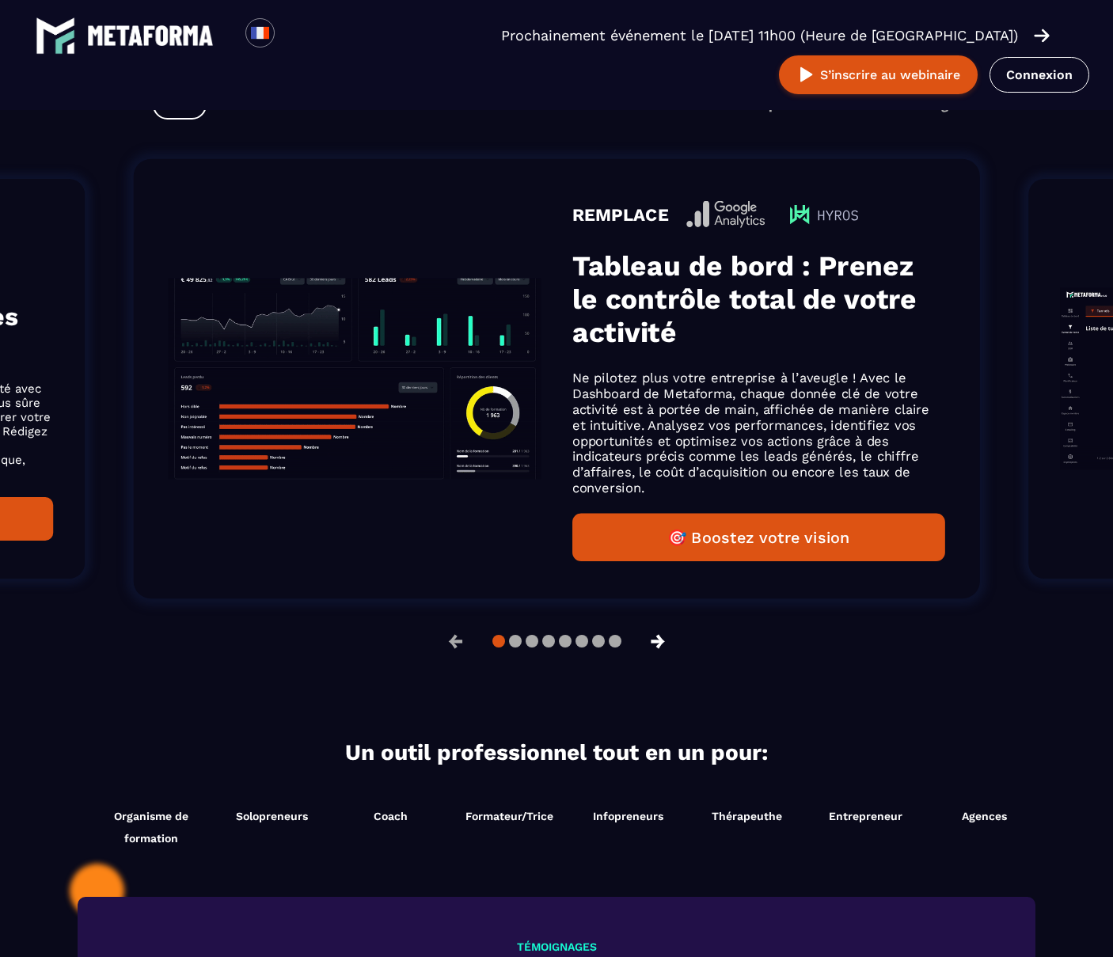
click at [659, 640] on button "→" at bounding box center [658, 641] width 41 height 38
